Goal: Transaction & Acquisition: Subscribe to service/newsletter

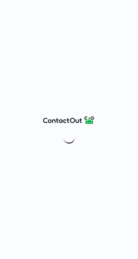
click at [10, 149] on div at bounding box center [69, 129] width 138 height 259
click at [67, 135] on img at bounding box center [69, 136] width 15 height 15
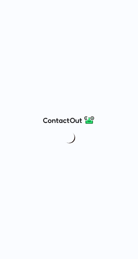
click at [64, 144] on div at bounding box center [69, 129] width 138 height 259
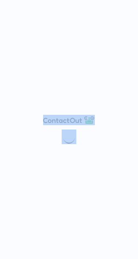
click at [64, 144] on div at bounding box center [69, 129] width 138 height 259
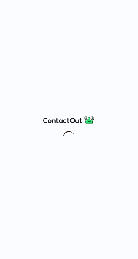
click at [64, 144] on div at bounding box center [69, 129] width 138 height 259
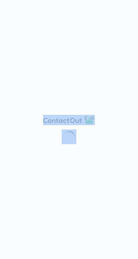
click at [64, 144] on div at bounding box center [69, 129] width 138 height 259
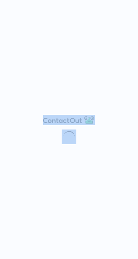
click at [64, 144] on div at bounding box center [69, 129] width 138 height 259
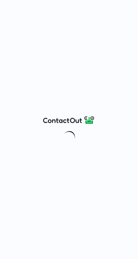
click at [74, 80] on div at bounding box center [69, 129] width 138 height 259
click at [69, 109] on div at bounding box center [69, 129] width 138 height 259
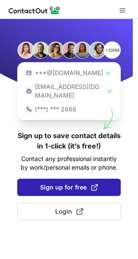
click at [69, 183] on span "Sign up for free" at bounding box center [69, 187] width 58 height 9
click at [66, 183] on span "Sign up for free" at bounding box center [69, 187] width 58 height 9
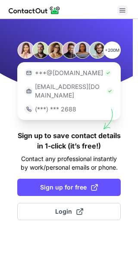
click at [125, 8] on span at bounding box center [122, 10] width 7 height 7
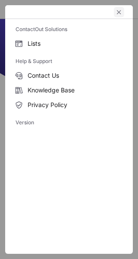
click at [122, 8] on button "left-button" at bounding box center [119, 12] width 10 height 10
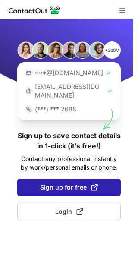
click at [70, 183] on span "Sign up for free" at bounding box center [69, 187] width 58 height 9
click at [62, 183] on span "Sign up for free" at bounding box center [69, 187] width 58 height 9
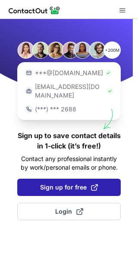
click at [62, 183] on span "Sign up for free" at bounding box center [69, 187] width 58 height 9
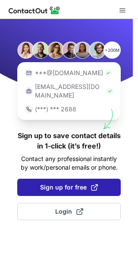
click at [62, 183] on span "Sign up for free" at bounding box center [69, 187] width 58 height 9
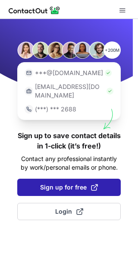
click at [62, 183] on span "Sign up for free" at bounding box center [69, 187] width 58 height 9
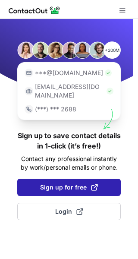
click at [62, 183] on span "Sign up for free" at bounding box center [69, 187] width 58 height 9
click at [74, 183] on span "Sign up for free" at bounding box center [69, 187] width 58 height 9
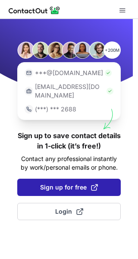
click at [74, 183] on span "Sign up for free" at bounding box center [69, 187] width 58 height 9
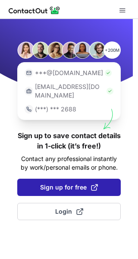
click at [74, 183] on span "Sign up for free" at bounding box center [69, 187] width 58 height 9
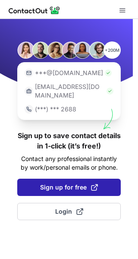
click at [74, 183] on span "Sign up for free" at bounding box center [69, 187] width 58 height 9
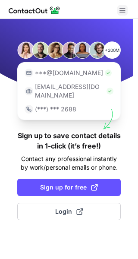
click at [122, 11] on span at bounding box center [122, 10] width 7 height 7
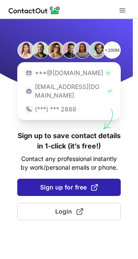
click at [66, 183] on span "Sign up for free" at bounding box center [69, 187] width 58 height 9
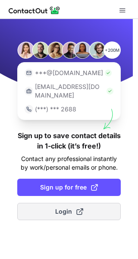
click at [83, 208] on span at bounding box center [79, 211] width 7 height 7
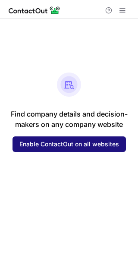
click at [61, 142] on span "Enable ContactOut on all websites" at bounding box center [69, 143] width 100 height 7
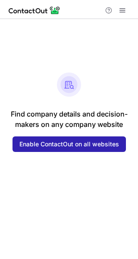
click at [14, 185] on div "Find company details and decision- makers on any company website Enable Contact…" at bounding box center [69, 139] width 138 height 240
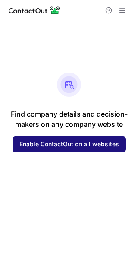
click at [63, 142] on span "Enable ContactOut on all websites" at bounding box center [69, 143] width 100 height 7
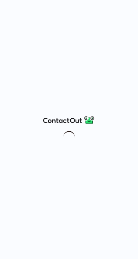
click at [12, 153] on div at bounding box center [69, 129] width 138 height 259
click at [70, 143] on img at bounding box center [69, 136] width 15 height 15
click at [68, 157] on div at bounding box center [69, 129] width 138 height 259
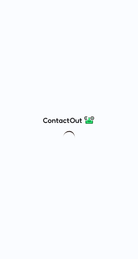
click at [68, 157] on div at bounding box center [69, 129] width 138 height 259
click at [68, 167] on div at bounding box center [69, 129] width 138 height 259
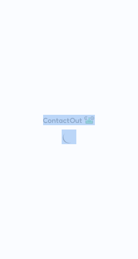
click at [68, 167] on div at bounding box center [69, 129] width 138 height 259
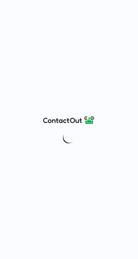
click at [68, 167] on div at bounding box center [69, 129] width 138 height 259
click at [70, 153] on div at bounding box center [69, 129] width 138 height 259
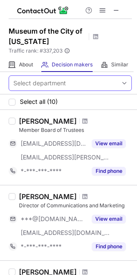
click at [69, 82] on div "Select department" at bounding box center [63, 83] width 109 height 14
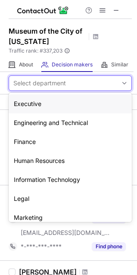
click at [42, 101] on div "Executive" at bounding box center [70, 103] width 123 height 19
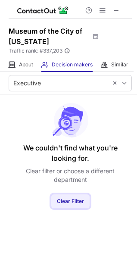
click at [73, 197] on button "Clear Filter" at bounding box center [70, 201] width 38 height 14
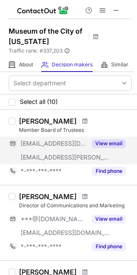
click at [106, 142] on button "View email" at bounding box center [109, 143] width 34 height 9
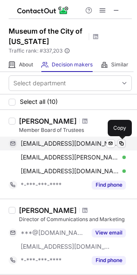
click at [121, 143] on span at bounding box center [121, 143] width 7 height 7
